Goal: Transaction & Acquisition: Purchase product/service

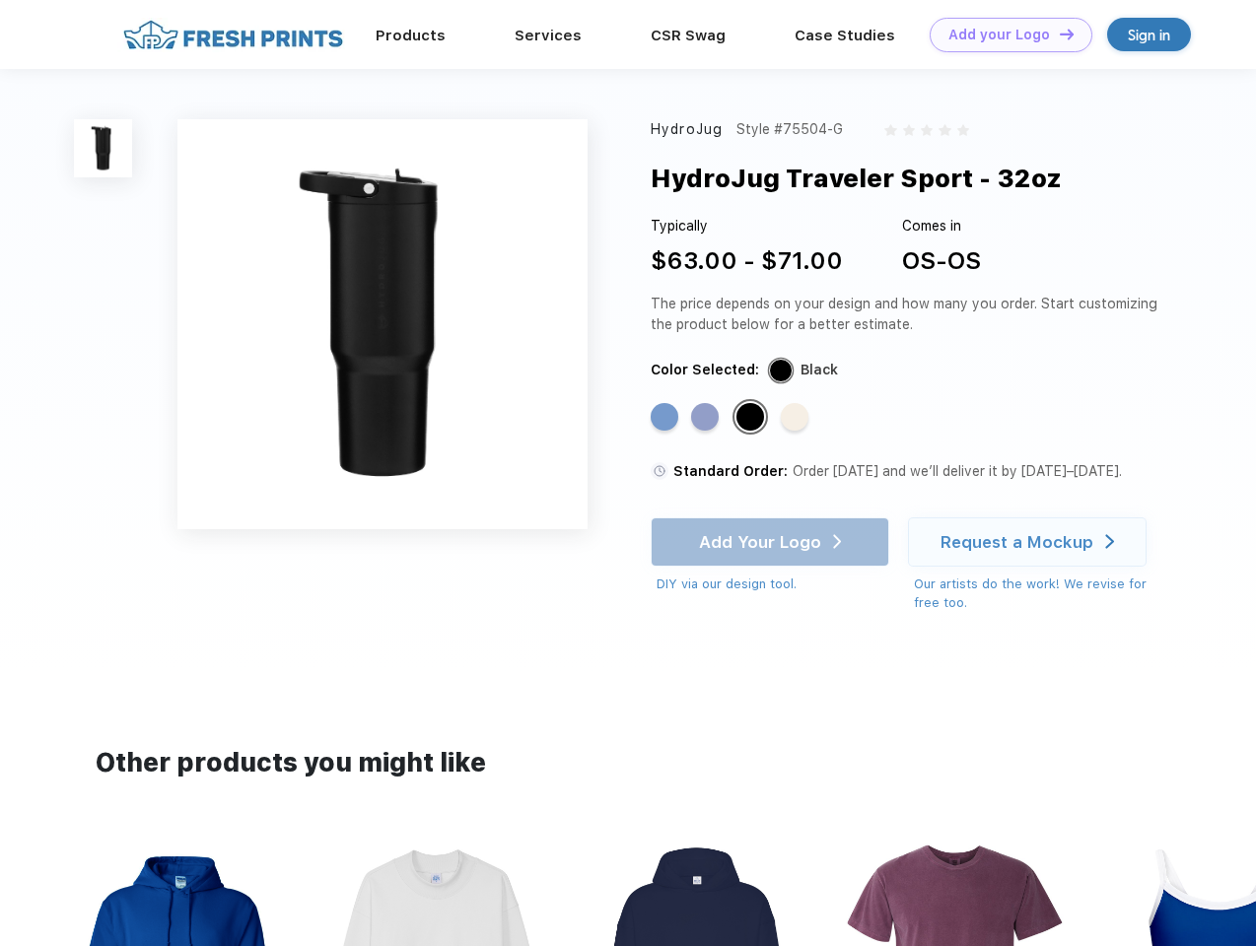
click at [1004, 35] on link "Add your Logo Design Tool" at bounding box center [1011, 35] width 163 height 35
click at [0, 0] on div "Design Tool" at bounding box center [0, 0] width 0 height 0
click at [1058, 34] on link "Add your Logo Design Tool" at bounding box center [1011, 35] width 163 height 35
click at [104, 148] on img at bounding box center [103, 148] width 58 height 58
click at [666, 418] on div "Standard Color" at bounding box center [665, 417] width 28 height 28
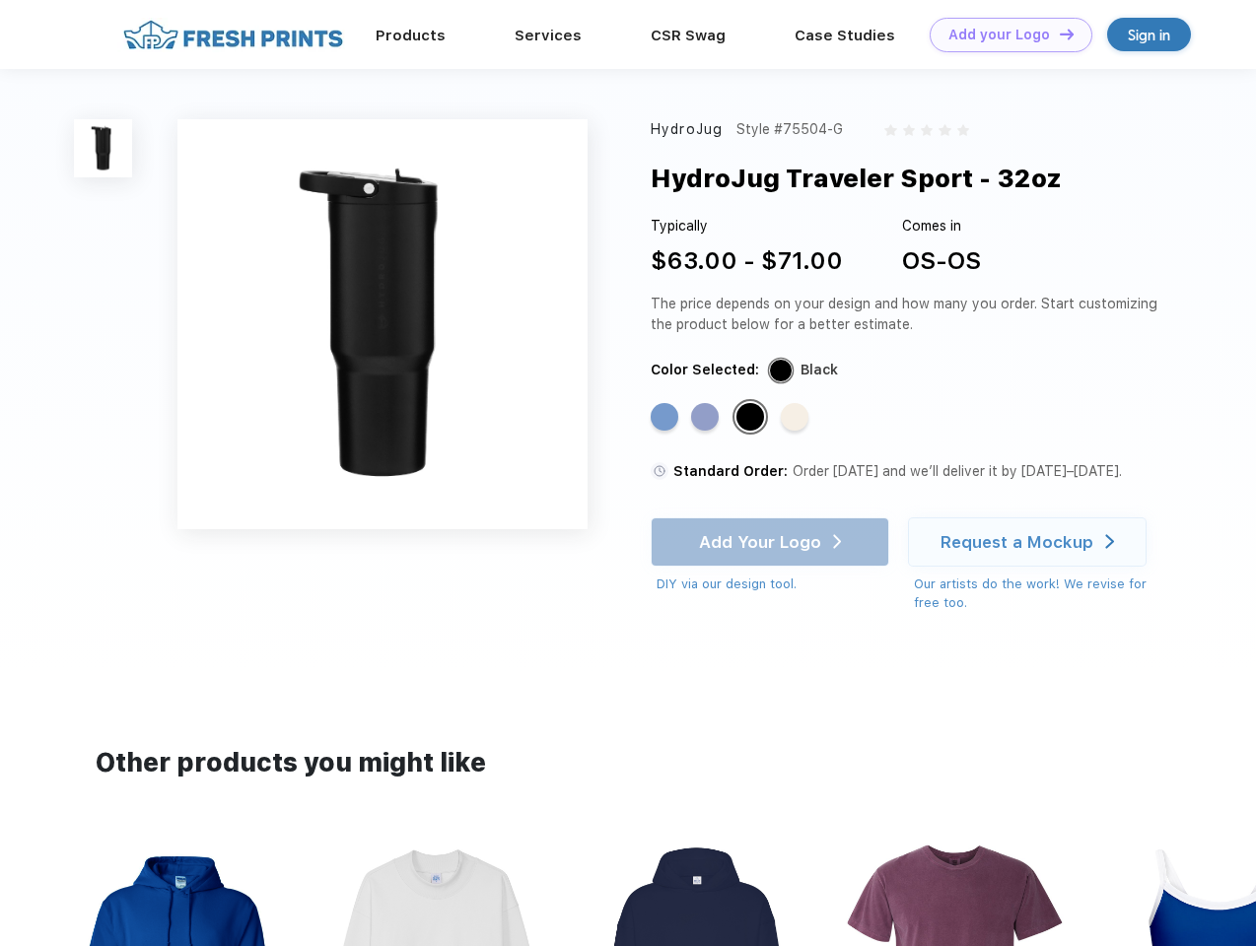
click at [707, 418] on div "Standard Color" at bounding box center [705, 417] width 28 height 28
click at [752, 418] on div "Standard Color" at bounding box center [750, 417] width 28 height 28
click at [797, 418] on div "Standard Color" at bounding box center [795, 417] width 28 height 28
click at [772, 542] on div "Add Your Logo DIY via our design tool. Ah shoot! This product isn't up in our d…" at bounding box center [770, 556] width 239 height 77
click at [1030, 542] on div "Request a Mockup" at bounding box center [1016, 542] width 153 height 20
